Goal: Navigation & Orientation: Find specific page/section

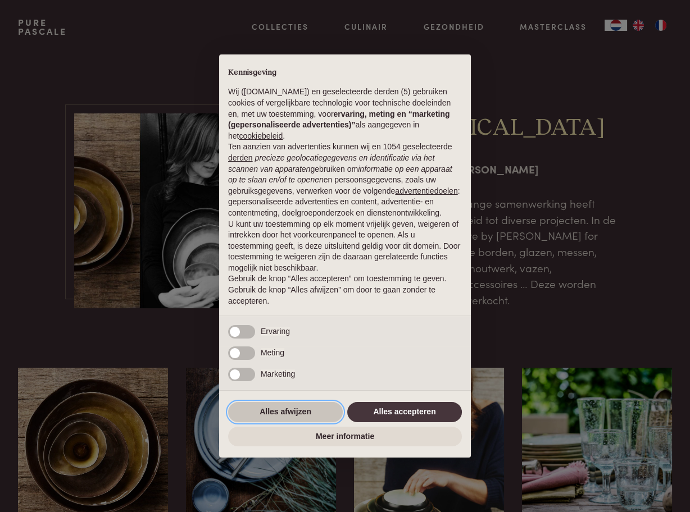
click at [266, 412] on button "Alles afwijzen" at bounding box center [285, 412] width 115 height 20
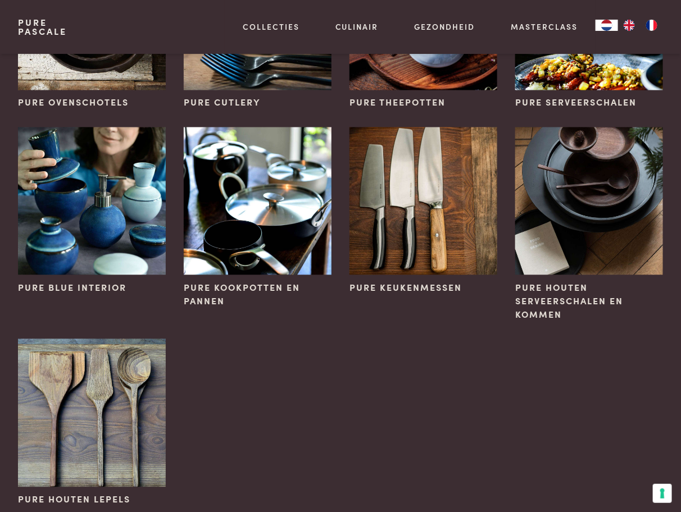
scroll to position [618, 0]
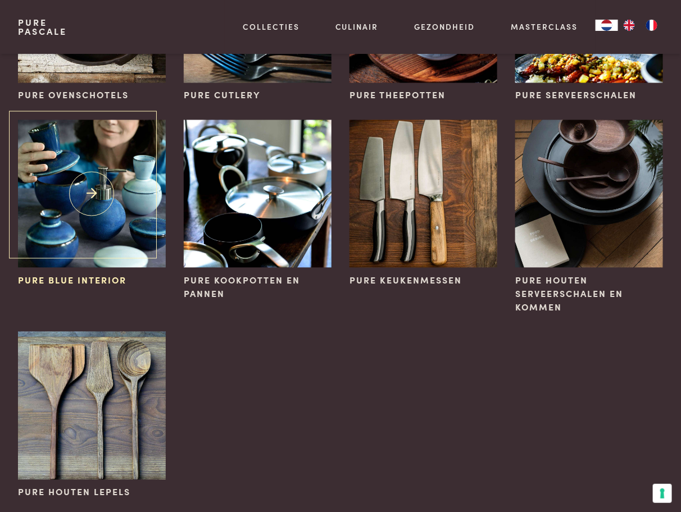
click at [99, 192] on img at bounding box center [92, 194] width 148 height 148
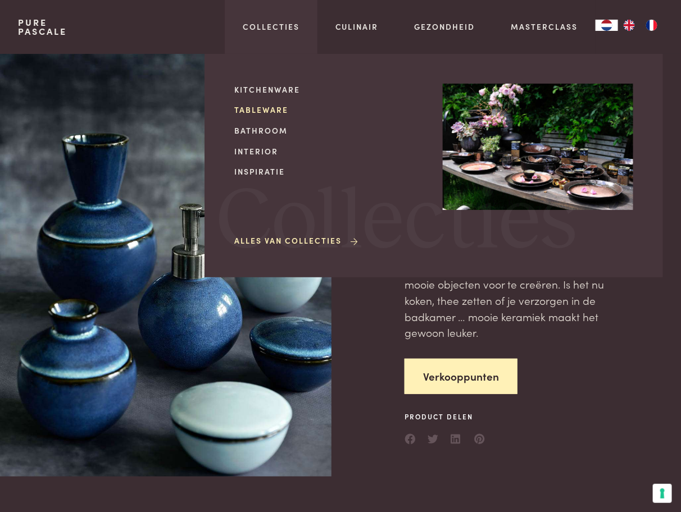
click at [268, 111] on link "Tableware" at bounding box center [329, 110] width 190 height 12
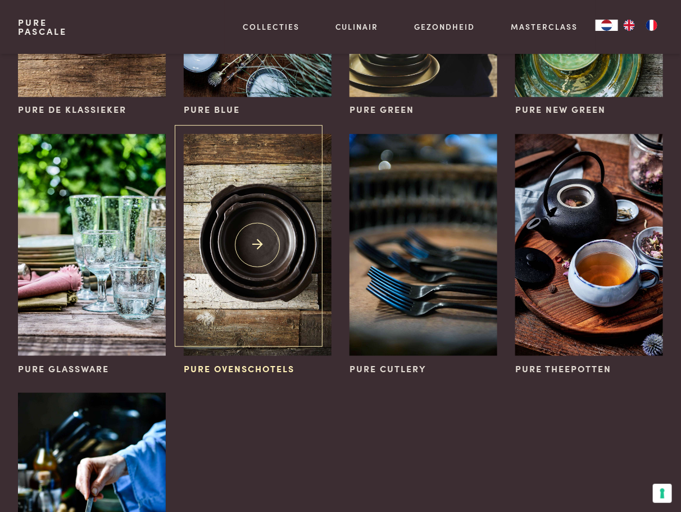
scroll to position [281, 0]
